Goal: Task Accomplishment & Management: Complete application form

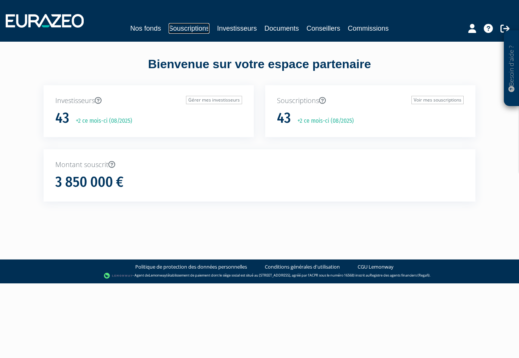
click at [183, 30] on link "Souscriptions" at bounding box center [189, 28] width 41 height 11
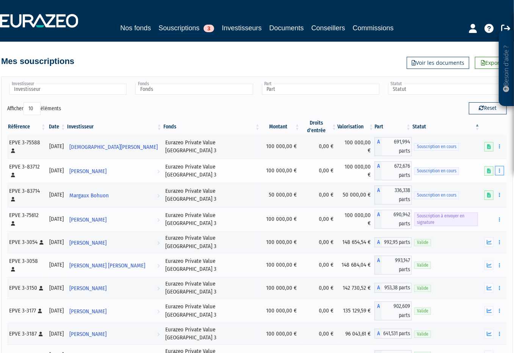
click at [499, 168] on icon "button" at bounding box center [499, 170] width 1 height 5
click at [479, 193] on link "Compléter" at bounding box center [477, 199] width 49 height 13
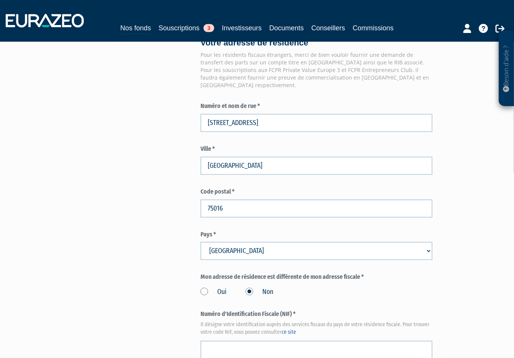
scroll to position [689, 0]
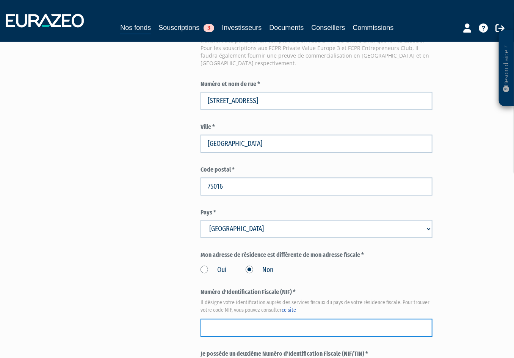
click at [305, 319] on input "text" at bounding box center [317, 328] width 232 height 18
paste input "1670592894012"
type input "1670592894012"
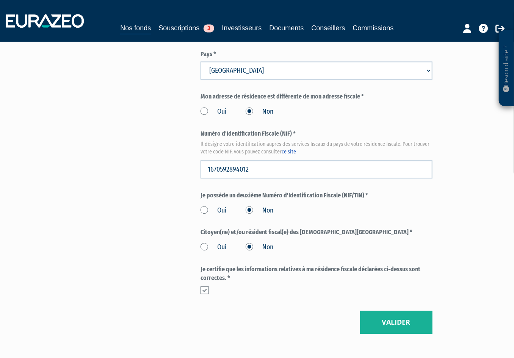
scroll to position [861, 0]
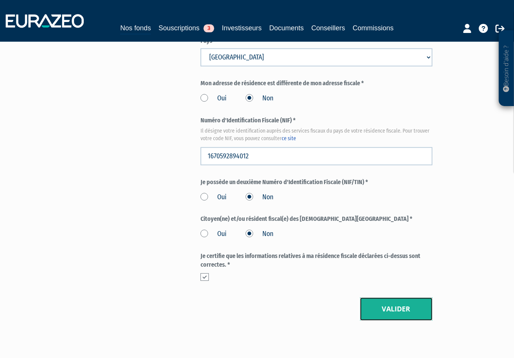
click at [395, 298] on button "Valider" at bounding box center [396, 310] width 72 height 24
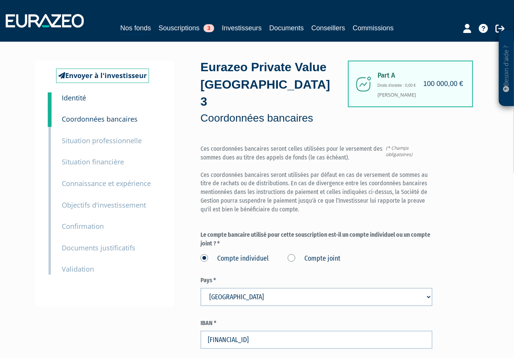
scroll to position [126, 0]
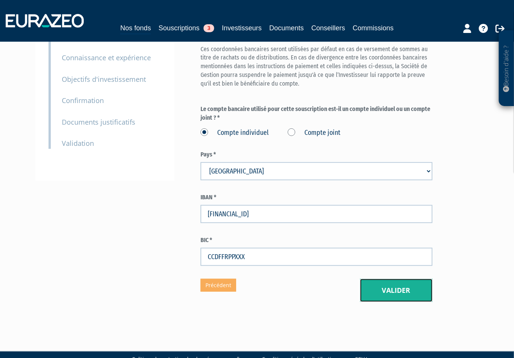
click at [406, 279] on button "Valider" at bounding box center [396, 291] width 72 height 24
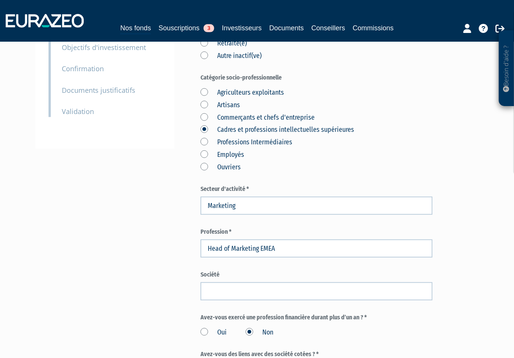
scroll to position [172, 0]
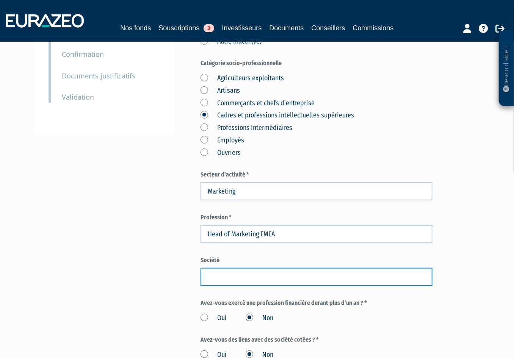
click at [236, 268] on input "text" at bounding box center [317, 277] width 232 height 18
click at [285, 268] on input "text" at bounding box center [317, 277] width 232 height 18
type input "Merz Aesthetics"
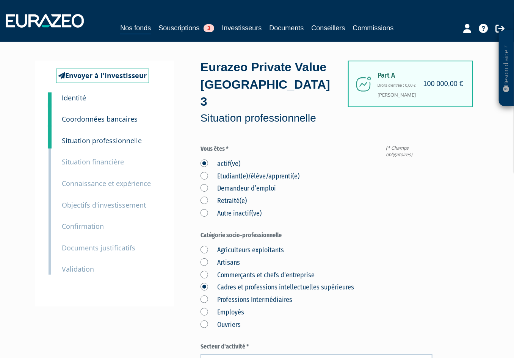
scroll to position [345, 0]
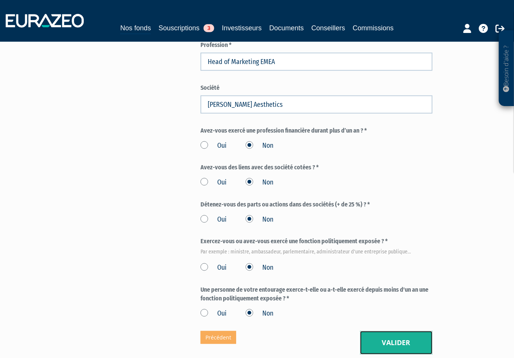
click at [395, 331] on button "Valider" at bounding box center [396, 343] width 72 height 24
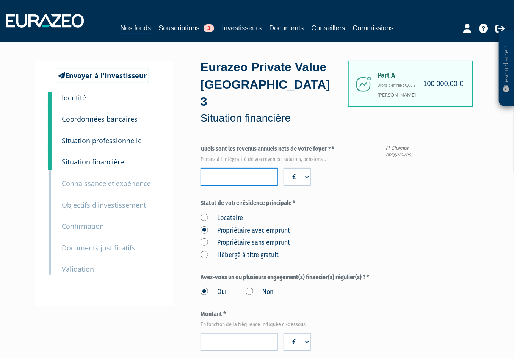
click at [253, 168] on input "number" at bounding box center [239, 177] width 77 height 18
drag, startPoint x: 135, startPoint y: 309, endPoint x: 178, endPoint y: 271, distance: 56.7
click at [243, 168] on input "number" at bounding box center [239, 177] width 77 height 18
type input "200000"
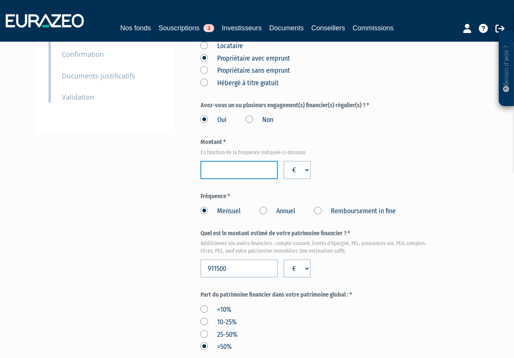
click at [233, 161] on input "number" at bounding box center [239, 170] width 77 height 18
click at [452, 146] on div "Part A 100 000,00 € Droits d'entrée : 0,00 € Jean-Briac Bohuon Eurazeo Private …" at bounding box center [340, 271] width 278 height 765
drag, startPoint x: 238, startPoint y: 156, endPoint x: 181, endPoint y: 155, distance: 56.5
click at [181, 155] on div "Envoyer à l'investisseur 1 Identité 2 Coordonnées bancaires 3 Situation profess…" at bounding box center [257, 271] width 432 height 765
type input "4000"
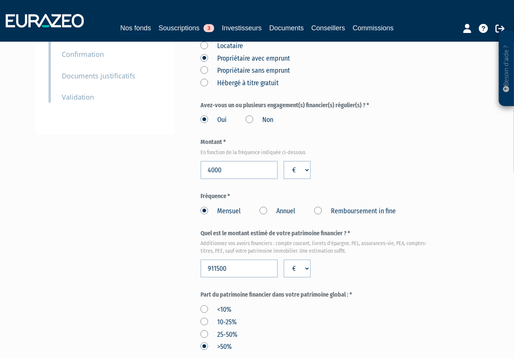
click at [178, 159] on div "Envoyer à l'investisseur 1 Identité 2 Coordonnées bancaires 3 Situation profess…" at bounding box center [257, 271] width 432 height 765
click at [169, 251] on div "Envoyer à l'investisseur 1 Identité 2 Coordonnées bancaires 3 Situation profess…" at bounding box center [257, 271] width 432 height 765
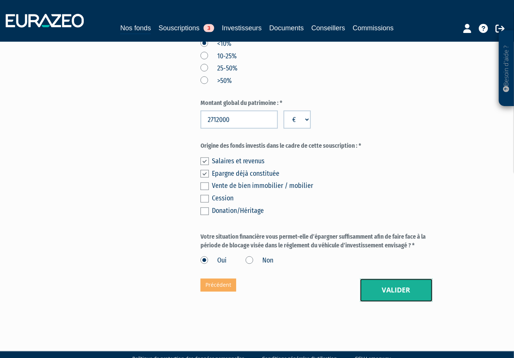
click at [391, 279] on button "Valider" at bounding box center [396, 291] width 72 height 24
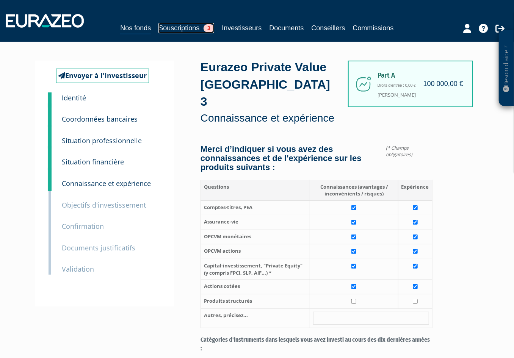
click at [174, 27] on link "Souscriptions 3" at bounding box center [186, 28] width 56 height 11
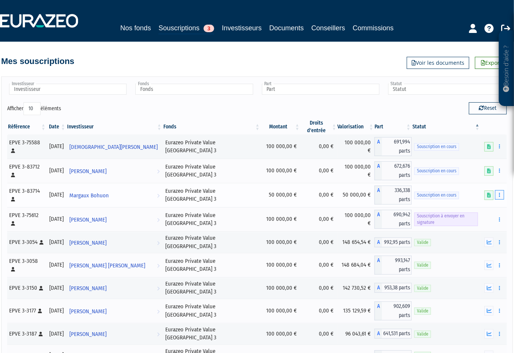
click at [499, 193] on icon "button" at bounding box center [499, 195] width 1 height 5
click at [483, 217] on link "Compléter" at bounding box center [477, 223] width 49 height 13
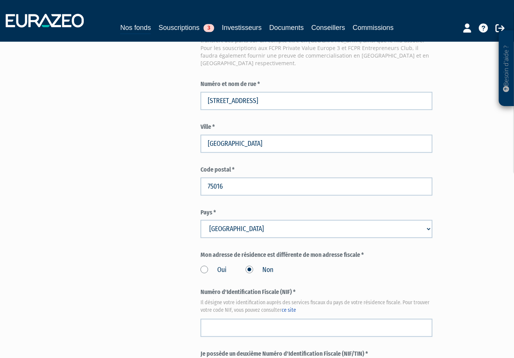
scroll to position [861, 0]
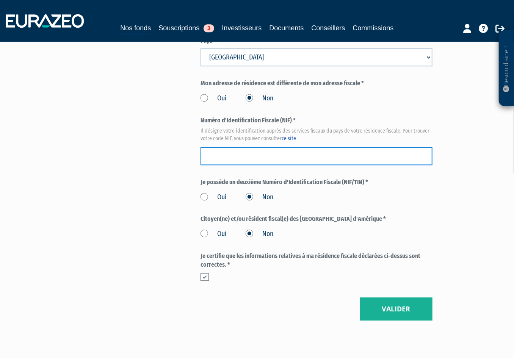
click at [292, 147] on input "text" at bounding box center [317, 156] width 232 height 18
paste input "2000424533058"
type input "2000424533058"
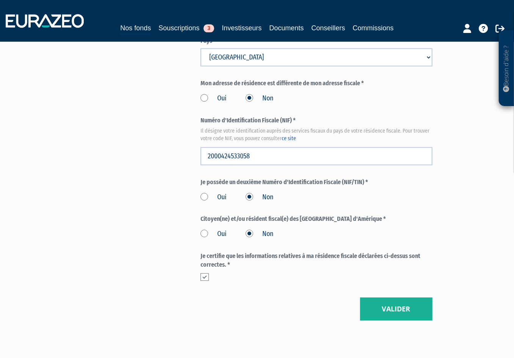
click at [412, 298] on button "Valider" at bounding box center [396, 310] width 72 height 24
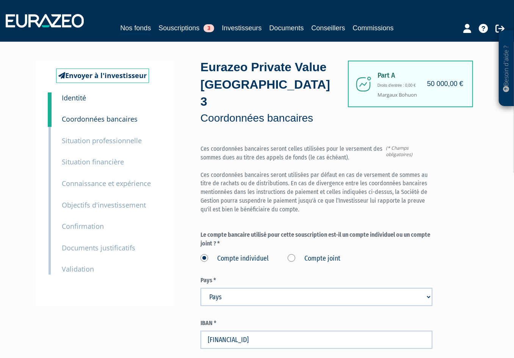
scroll to position [126, 0]
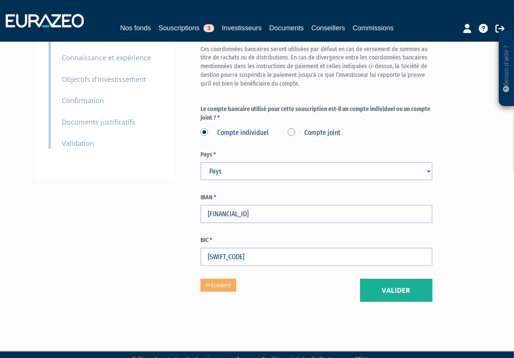
click at [283, 162] on select "Pays Afghanistan Afrique du Sud Albanie Algérie Allemagne Andorre" at bounding box center [317, 171] width 232 height 18
click at [201, 162] on select "Pays Afghanistan Afrique du Sud Albanie Algérie Allemagne Andorre" at bounding box center [317, 171] width 232 height 18
click at [322, 162] on select "Pays Afghanistan Afrique du Sud Albanie Algérie Allemagne Andorre" at bounding box center [317, 171] width 232 height 18
select select "75"
click at [201, 162] on select "Pays Afghanistan Afrique du Sud Albanie Algérie Allemagne Andorre" at bounding box center [317, 171] width 232 height 18
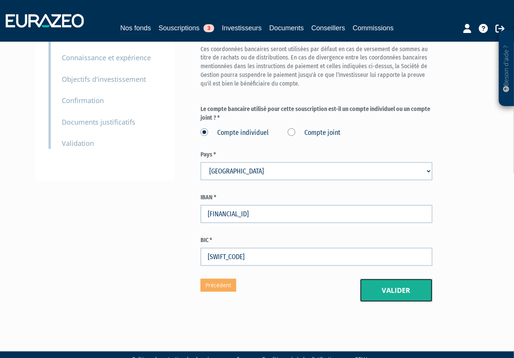
click at [394, 281] on button "Valider" at bounding box center [396, 291] width 72 height 24
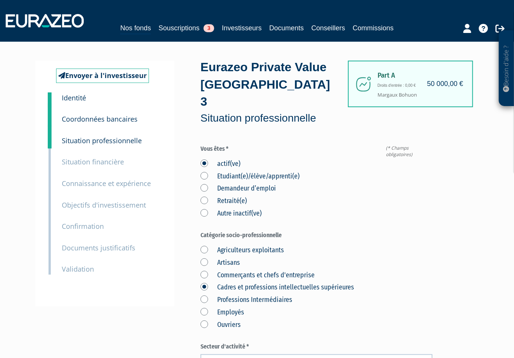
scroll to position [172, 0]
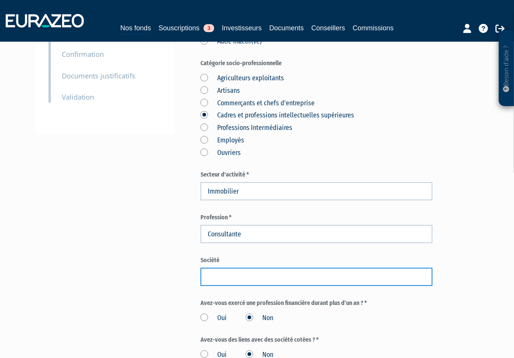
click at [254, 268] on input "text" at bounding box center [317, 277] width 232 height 18
type input "Daniel Féau"
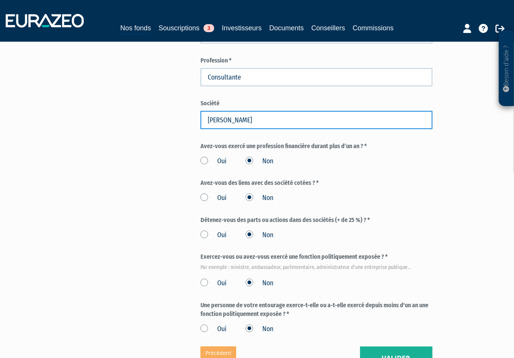
scroll to position [345, 0]
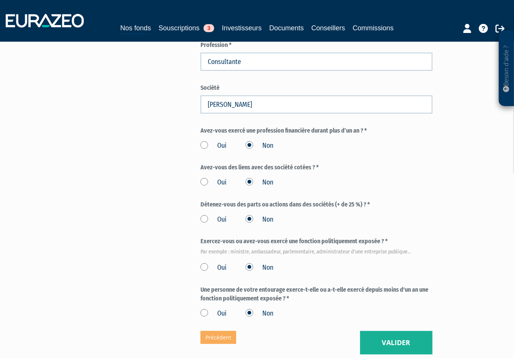
click at [460, 263] on div "Part A 50 000,00 € Droits d'entrée : 0,00 € Margaux Bohuon Eurazeo Private Valu…" at bounding box center [340, 35] width 278 height 639
click at [411, 331] on button "Valider" at bounding box center [396, 343] width 72 height 24
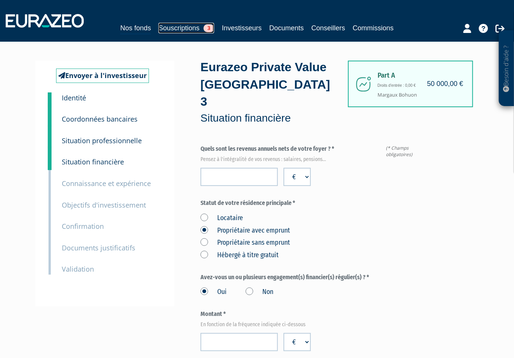
click at [188, 30] on link "Souscriptions 3" at bounding box center [186, 28] width 56 height 11
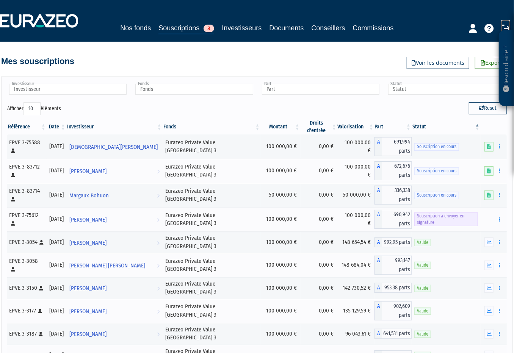
click at [506, 26] on icon at bounding box center [505, 28] width 9 height 9
